Goal: Information Seeking & Learning: Check status

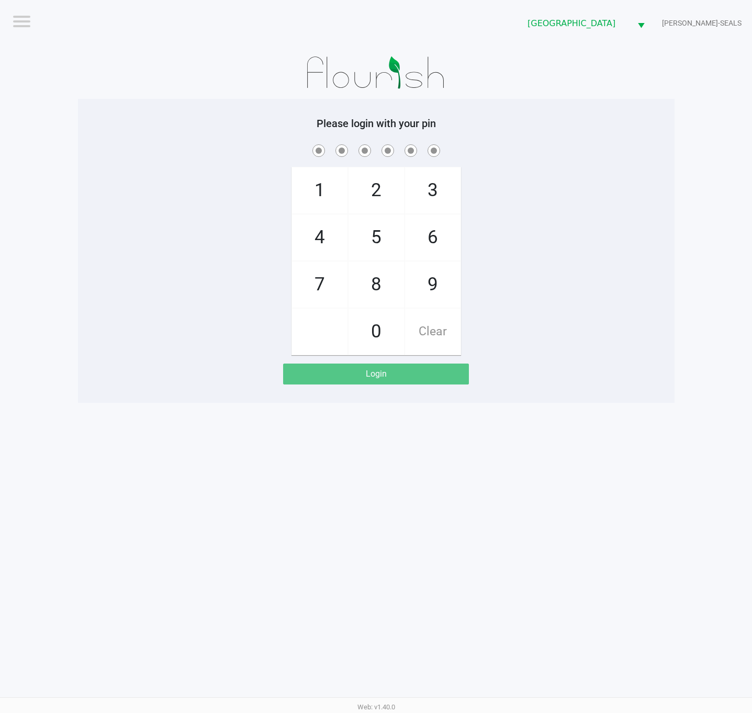
click at [594, 497] on div "Logout Deerfield Beach WC DAN-SEALS Please login with your pin 1 4 7 2 5 8 0 3 …" at bounding box center [376, 356] width 752 height 713
click at [401, 393] on div "Please login with your pin 1 4 7 2 5 8 0 3 6 9 Clear Login" at bounding box center [376, 251] width 597 height 304
checkbox input "true"
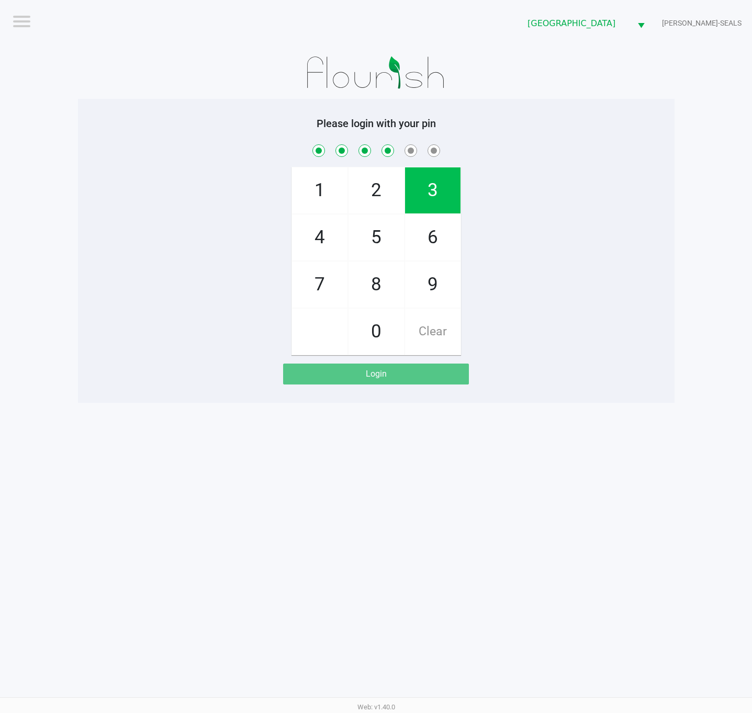
checkbox input "true"
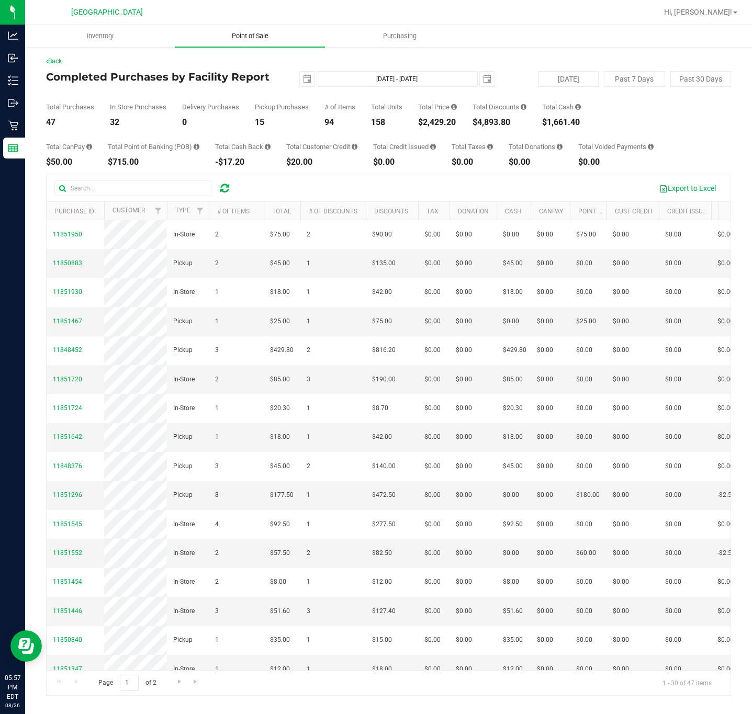
click at [254, 32] on span "Point of Sale" at bounding box center [250, 35] width 65 height 9
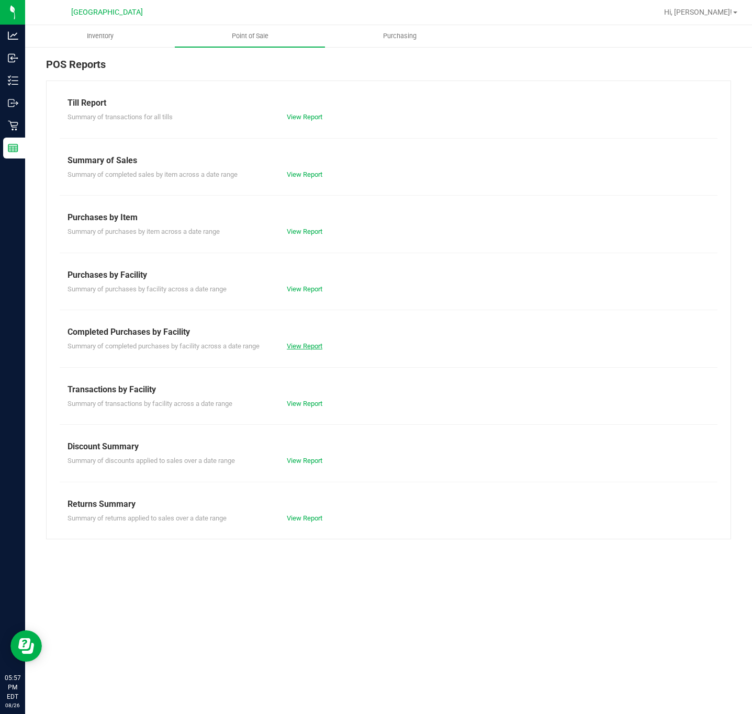
click at [306, 344] on link "View Report" at bounding box center [305, 346] width 36 height 8
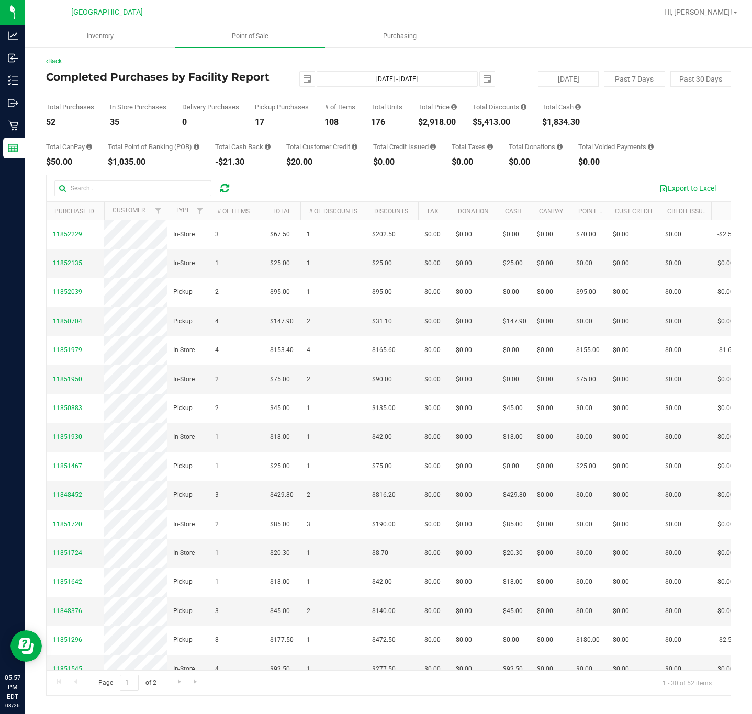
click at [446, 125] on div "$2,918.00" at bounding box center [437, 122] width 39 height 8
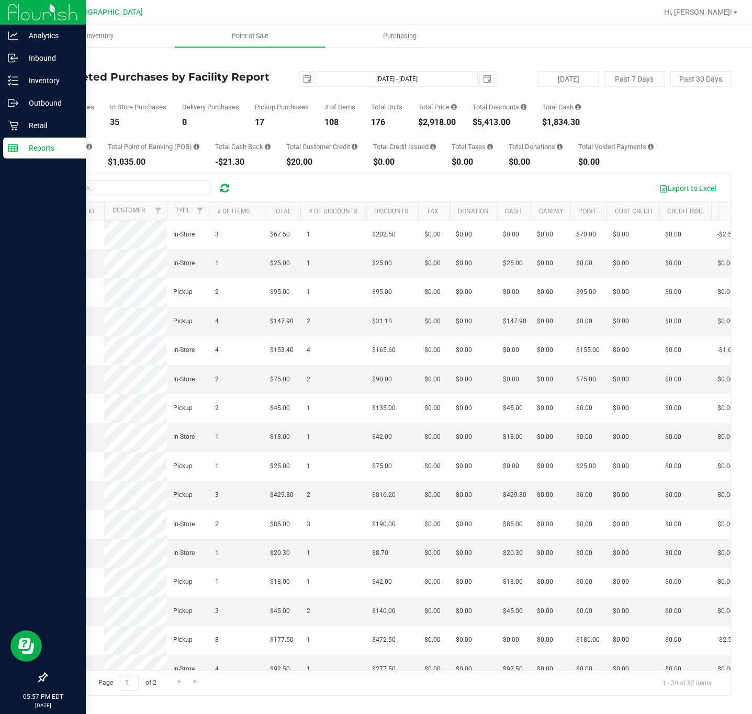
copy div "2,918.00"
